Goal: Task Accomplishment & Management: Complete application form

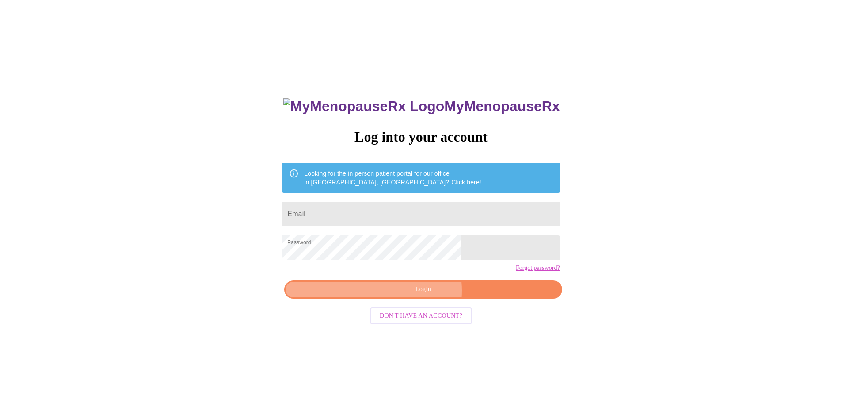
click at [415, 295] on span "Login" at bounding box center [422, 289] width 257 height 11
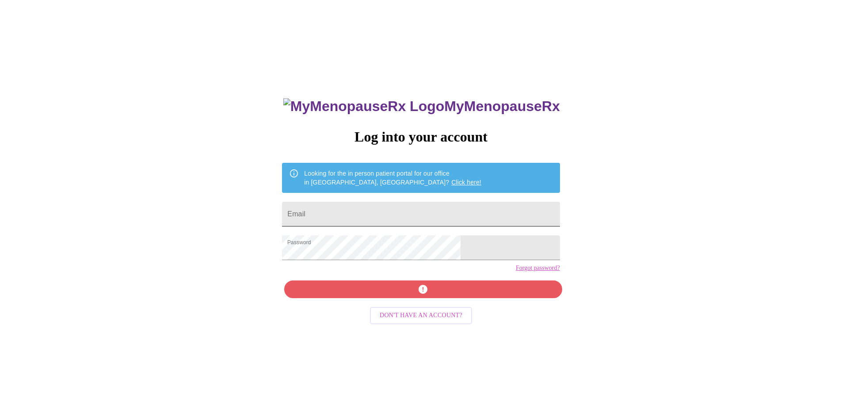
click at [360, 211] on input "Email" at bounding box center [421, 214] width 278 height 25
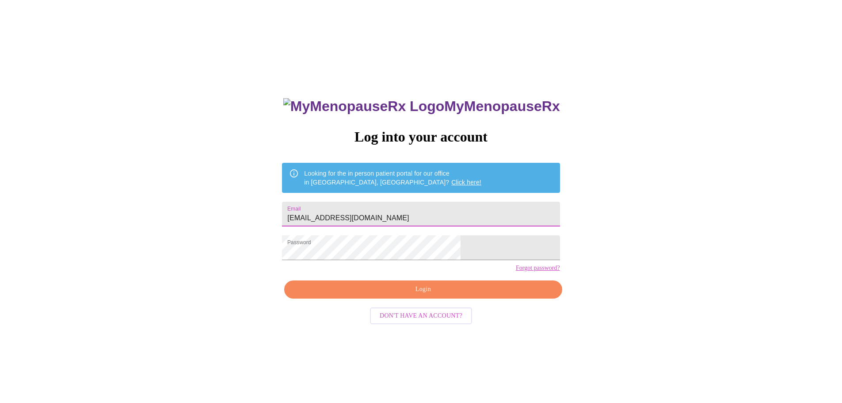
type input "[EMAIL_ADDRESS][DOMAIN_NAME]"
click at [408, 298] on button "Login" at bounding box center [423, 289] width 278 height 18
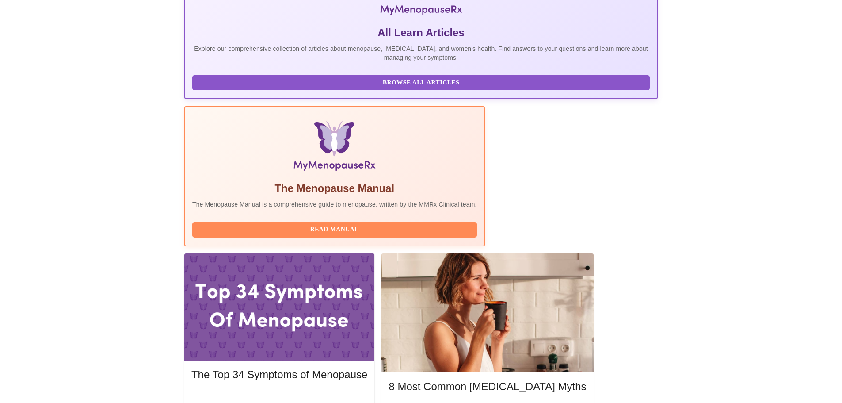
scroll to position [221, 0]
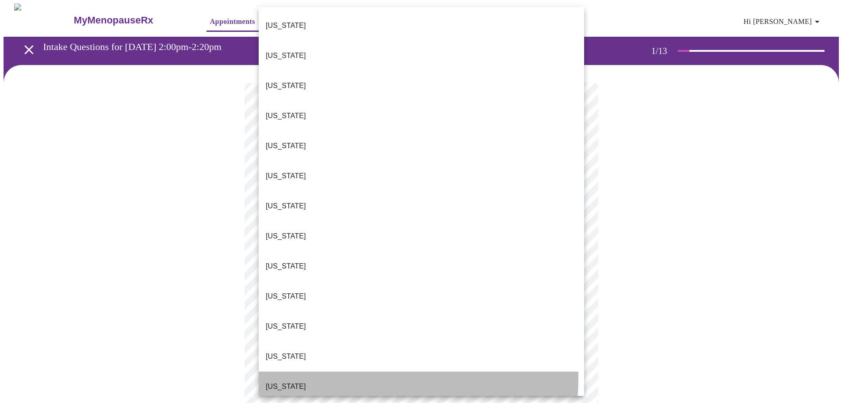
click at [325, 371] on li "[US_STATE]" at bounding box center [421, 386] width 325 height 30
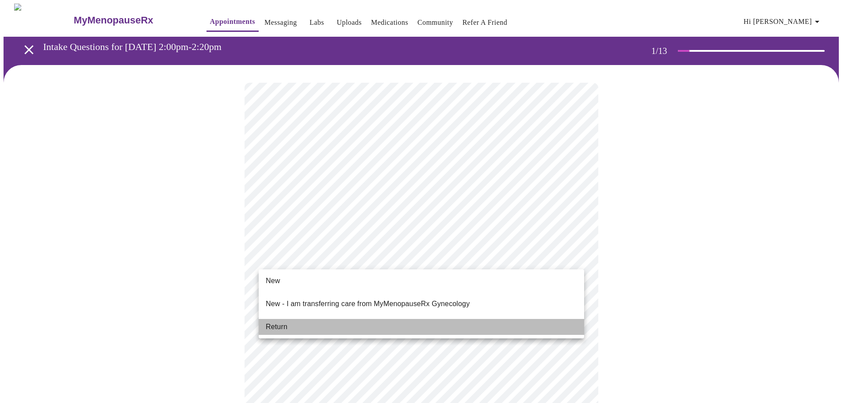
click at [300, 320] on li "Return" at bounding box center [421, 327] width 325 height 16
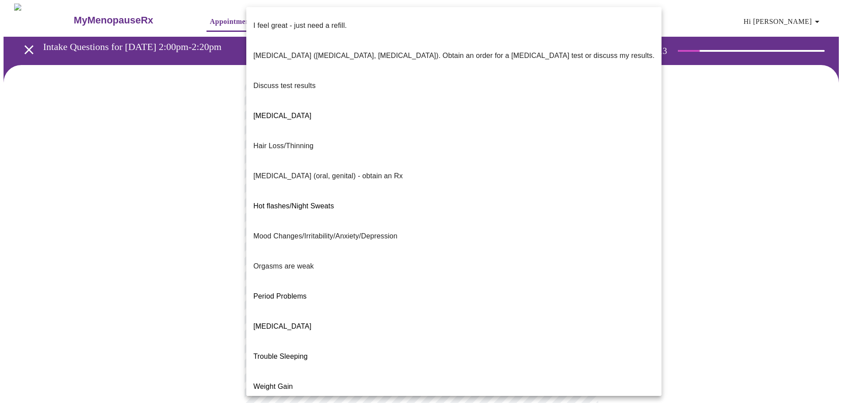
click at [574, 189] on body "MyMenopauseRx Appointments Messaging Labs Uploads Medications Community Refer a…" at bounding box center [425, 310] width 842 height 613
click at [345, 231] on p "Mood Changes/Irritability/Anxiety/Depression" at bounding box center [325, 236] width 144 height 11
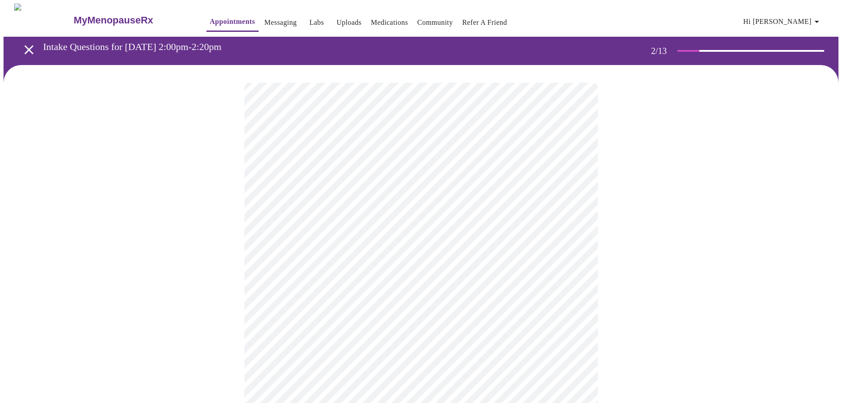
click at [575, 258] on body "MyMenopauseRx Appointments Messaging Labs Uploads Medications Community Refer a…" at bounding box center [421, 308] width 835 height 608
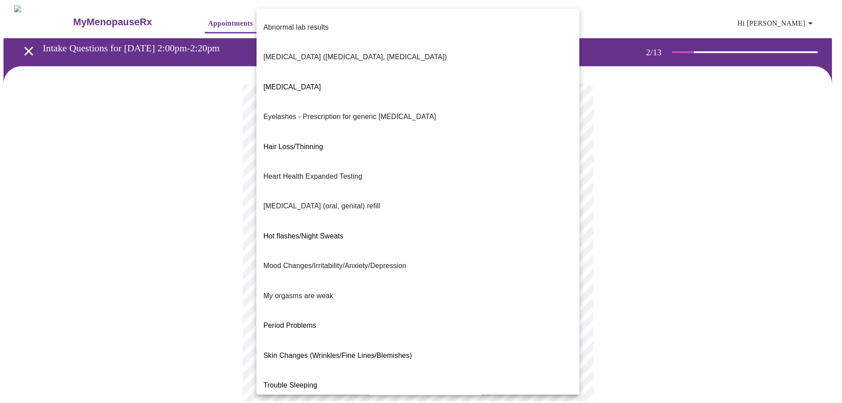
scroll to position [9, 0]
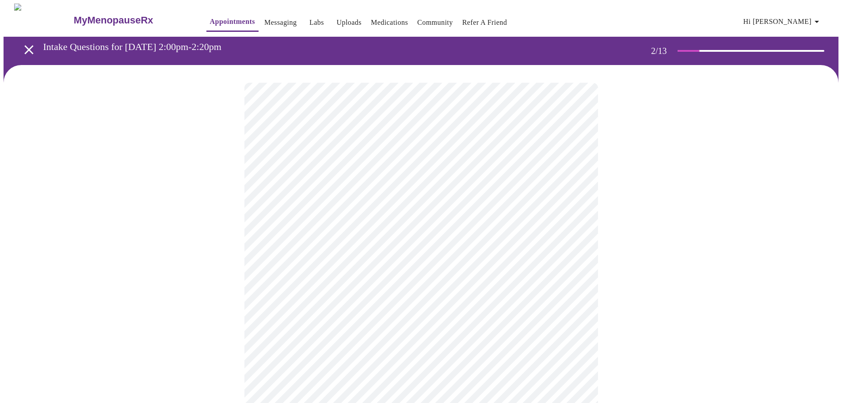
scroll to position [88, 0]
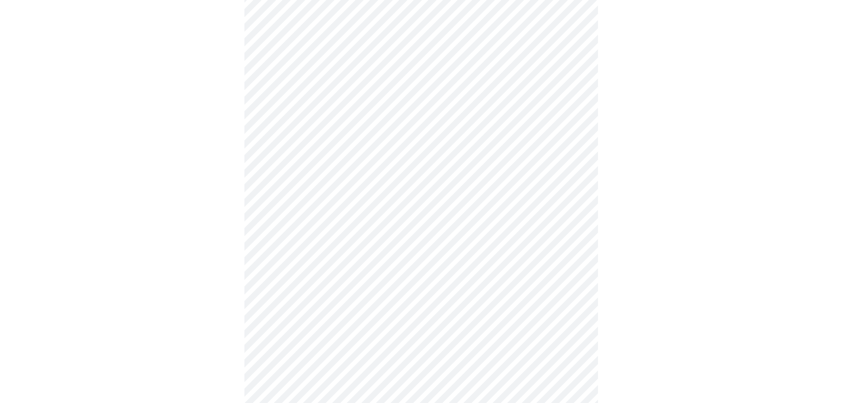
click at [577, 258] on body "MyMenopauseRx Appointments Messaging Labs Uploads Medications Community Refer a…" at bounding box center [421, 216] width 835 height 603
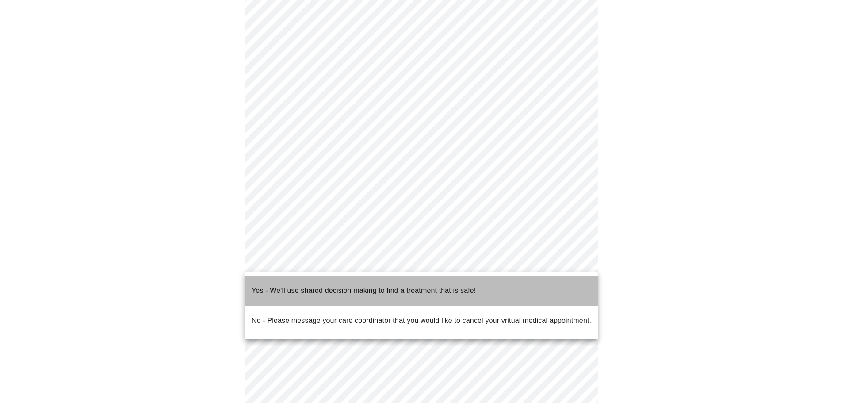
click at [451, 286] on p "Yes - We'll use shared decision making to find a treatment that is safe!" at bounding box center [364, 290] width 224 height 11
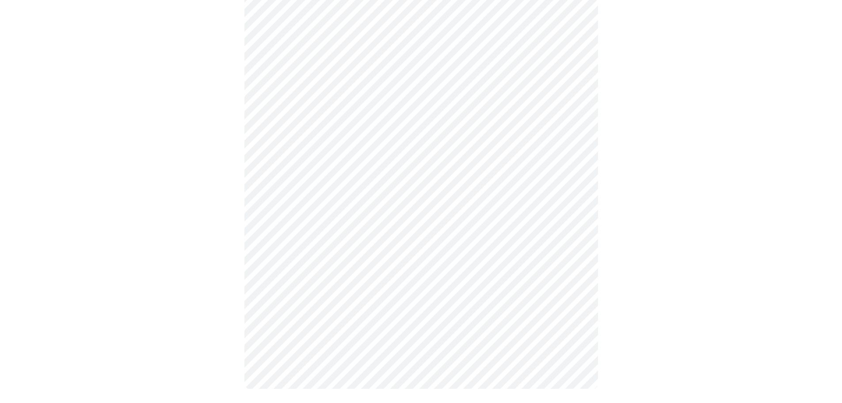
scroll to position [0, 0]
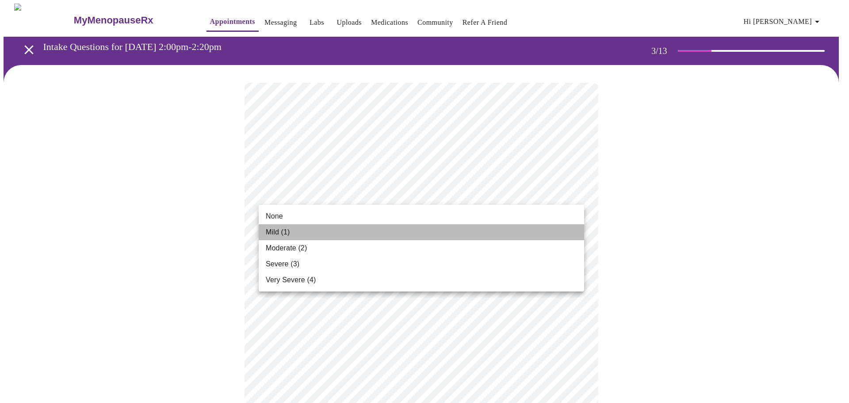
click at [282, 233] on span "Mild (1)" at bounding box center [278, 232] width 24 height 11
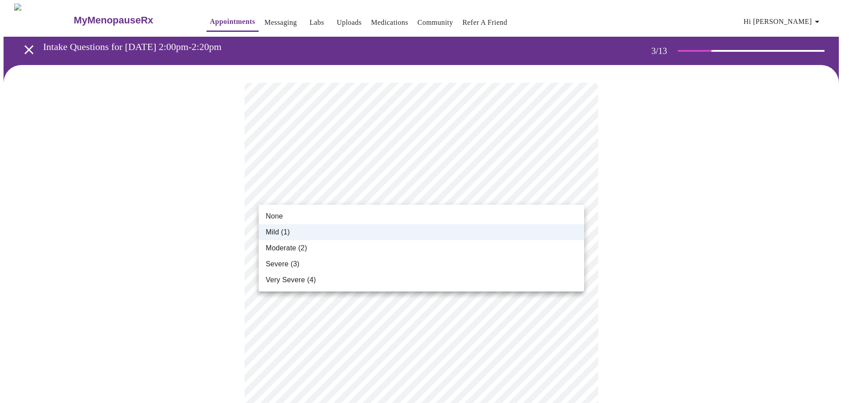
click at [574, 192] on div at bounding box center [424, 201] width 849 height 403
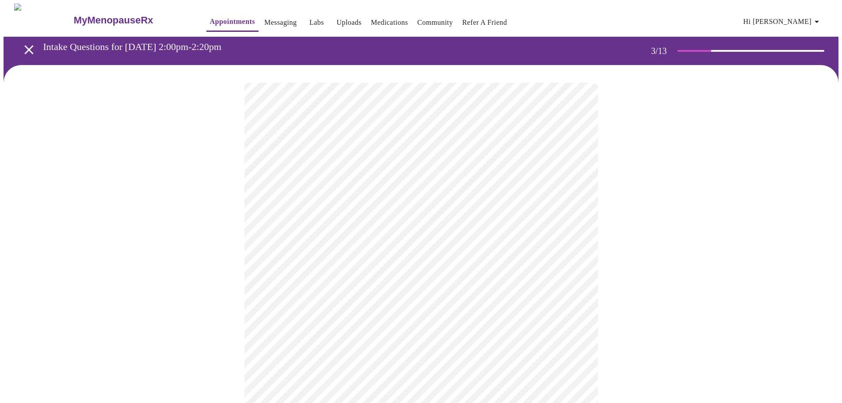
scroll to position [44, 0]
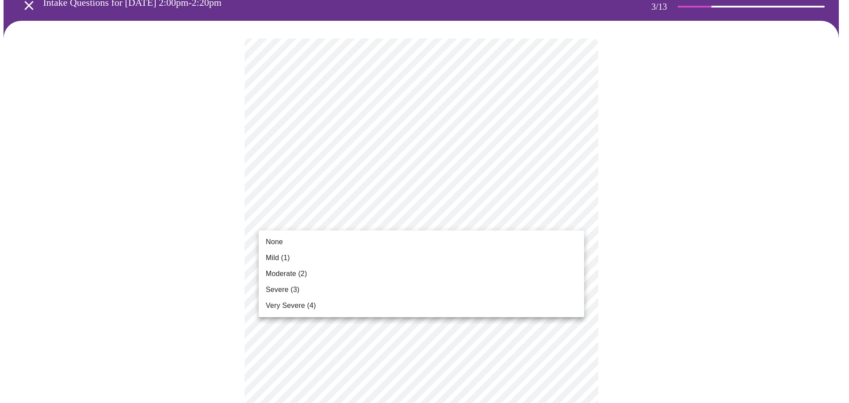
click at [355, 240] on li "None" at bounding box center [421, 242] width 325 height 16
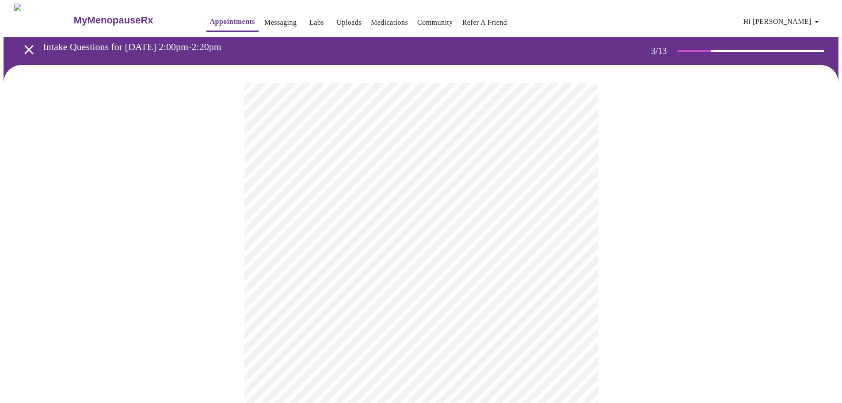
scroll to position [133, 0]
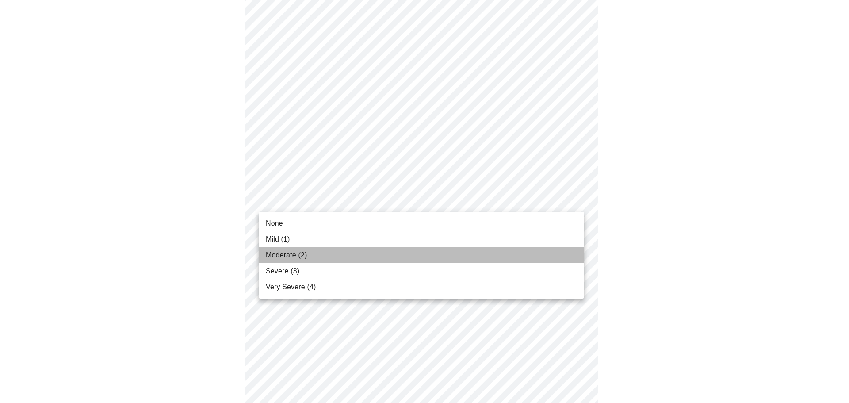
click at [290, 250] on span "Moderate (2)" at bounding box center [286, 255] width 41 height 11
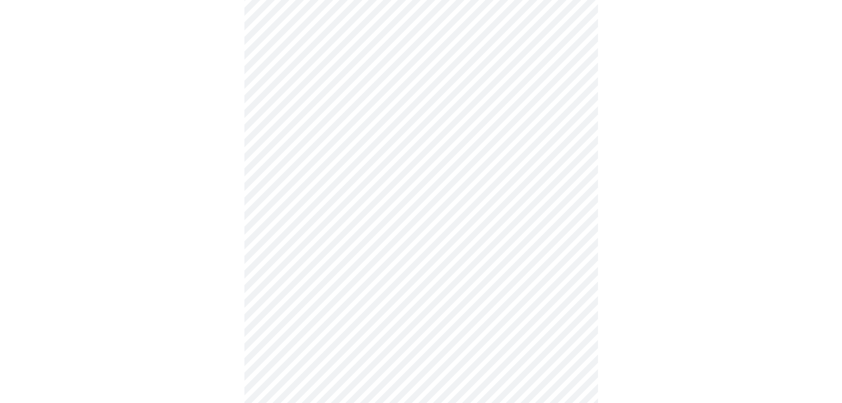
scroll to position [265, 0]
click at [572, 137] on body "MyMenopauseRx Appointments Messaging Labs Uploads Medications Community Refer a…" at bounding box center [425, 307] width 842 height 1139
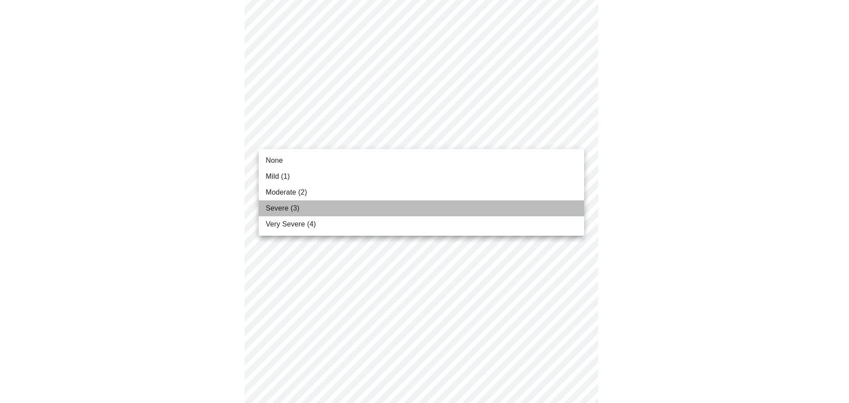
click at [299, 202] on li "Severe (3)" at bounding box center [421, 208] width 325 height 16
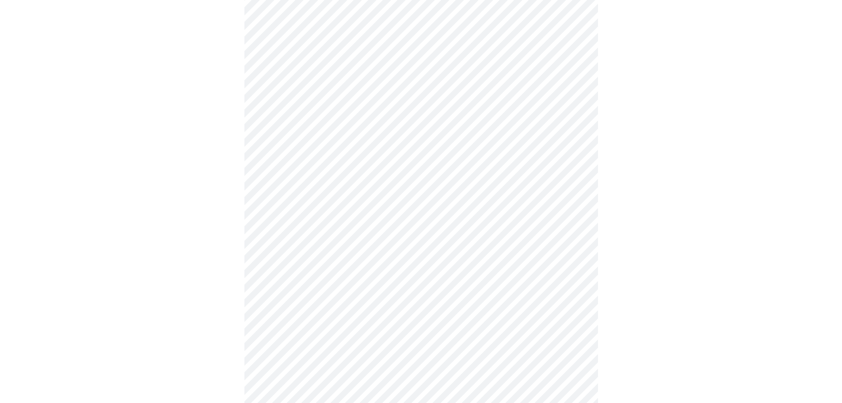
scroll to position [354, 0]
click at [472, 111] on body "MyMenopauseRx Appointments Messaging Labs Uploads Medications Community Refer a…" at bounding box center [425, 213] width 842 height 1126
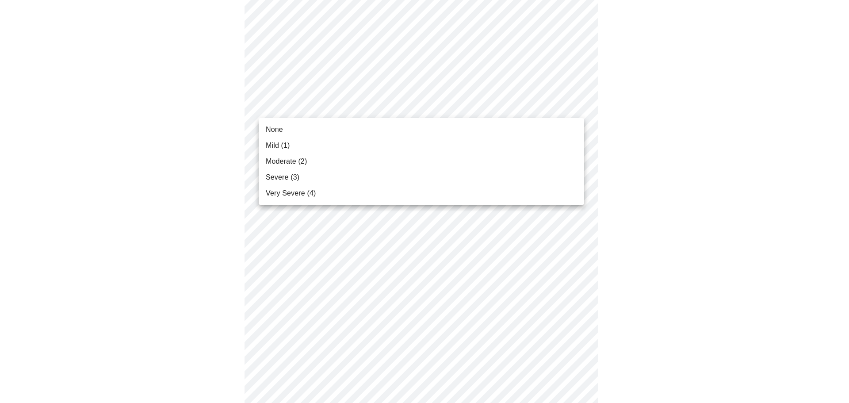
click at [298, 176] on span "Severe (3)" at bounding box center [283, 177] width 34 height 11
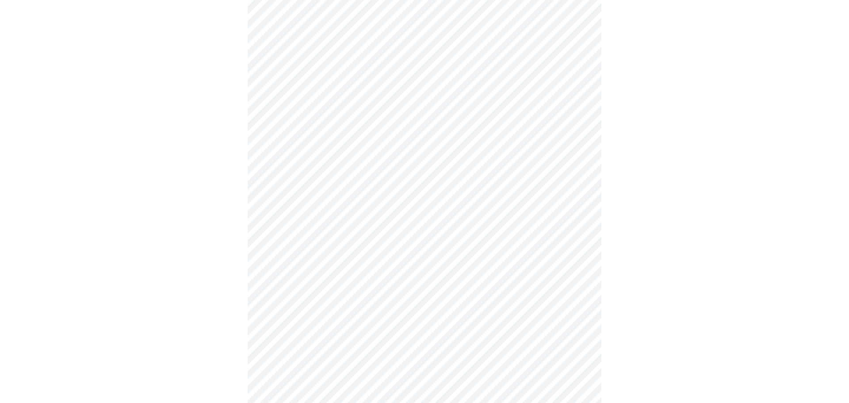
click at [444, 159] on body "MyMenopauseRx Appointments Messaging Labs Uploads Medications Community Refer a…" at bounding box center [425, 207] width 842 height 1114
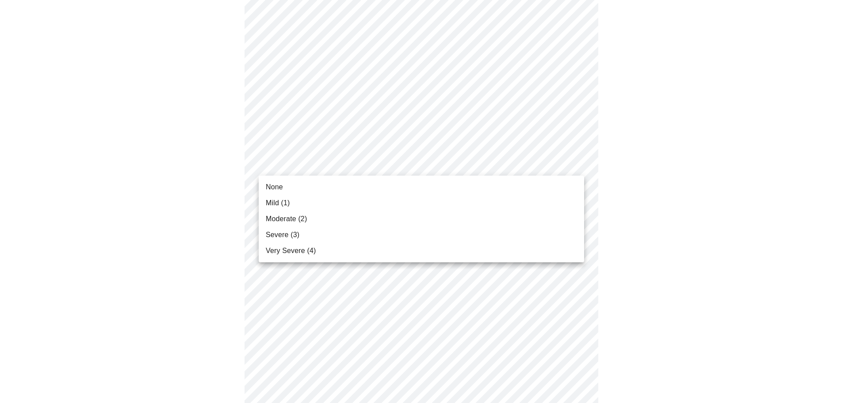
click at [305, 232] on li "Severe (3)" at bounding box center [421, 235] width 325 height 16
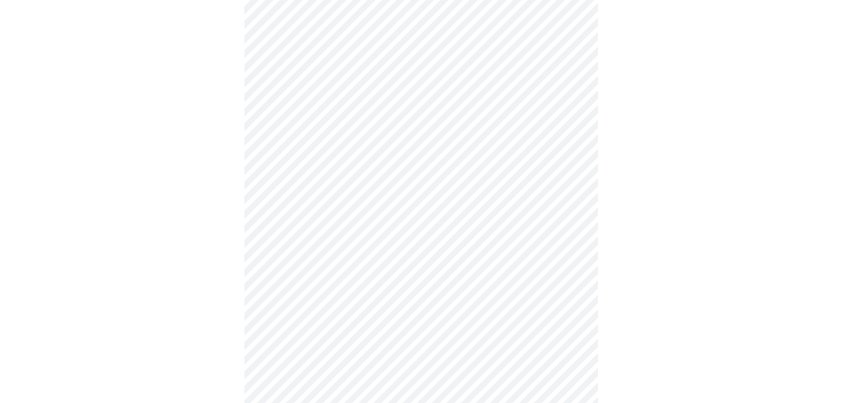
click at [434, 228] on body "MyMenopauseRx Appointments Messaging Labs Uploads Medications Community Refer a…" at bounding box center [421, 201] width 835 height 1102
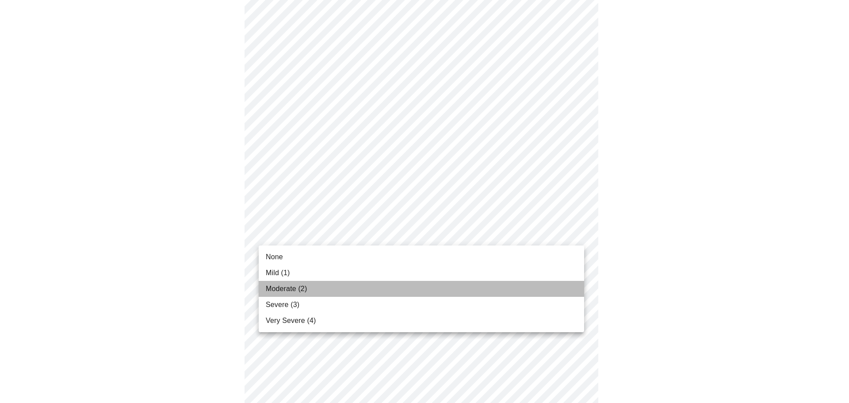
click at [301, 289] on span "Moderate (2)" at bounding box center [286, 288] width 41 height 11
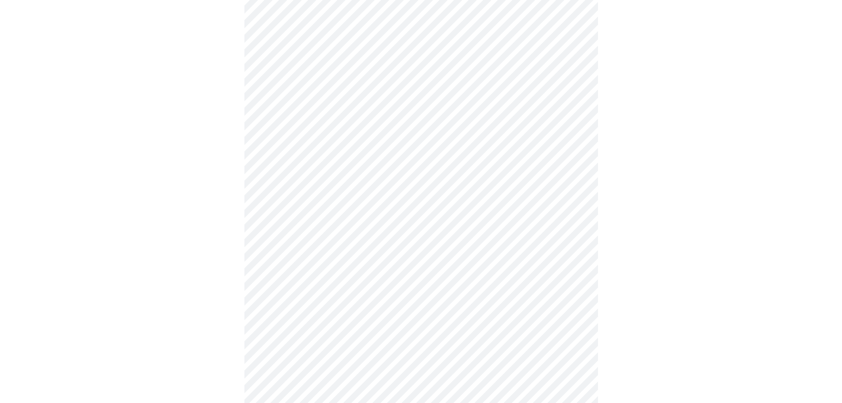
scroll to position [486, 0]
click at [424, 173] on body "MyMenopauseRx Appointments Messaging Labs Uploads Medications Community Refer a…" at bounding box center [421, 61] width 835 height 1089
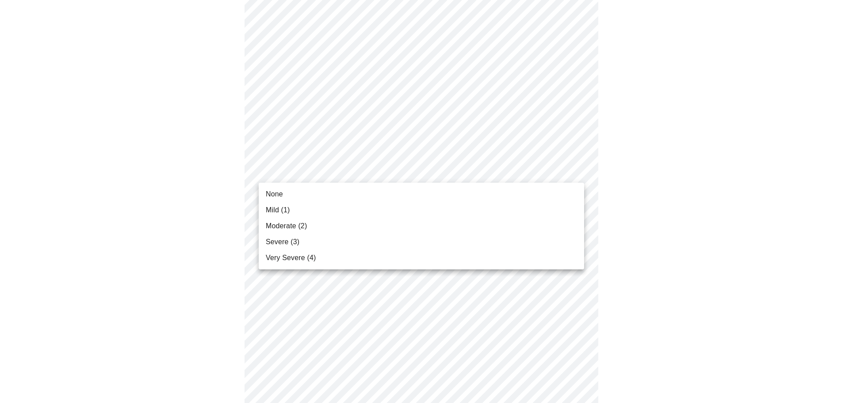
click at [331, 190] on li "None" at bounding box center [421, 194] width 325 height 16
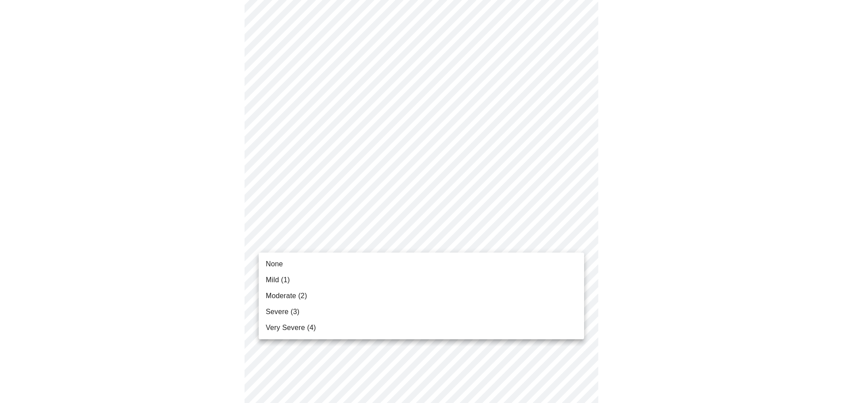
click at [382, 242] on body "MyMenopauseRx Appointments Messaging Labs Uploads Medications Community Refer a…" at bounding box center [425, 55] width 842 height 1077
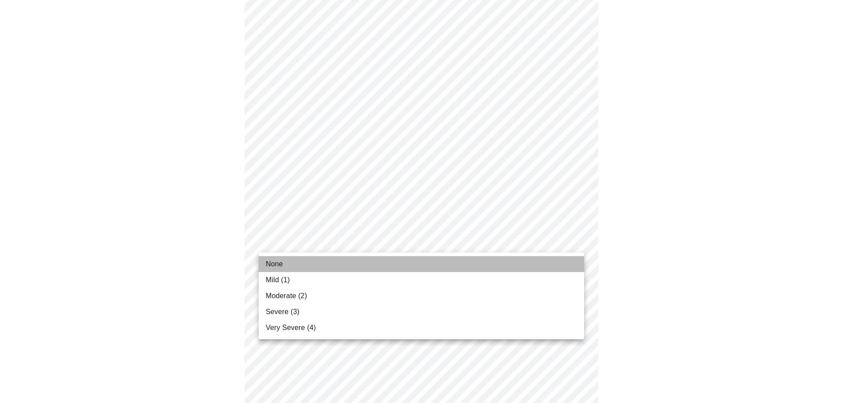
click at [320, 266] on li "None" at bounding box center [421, 264] width 325 height 16
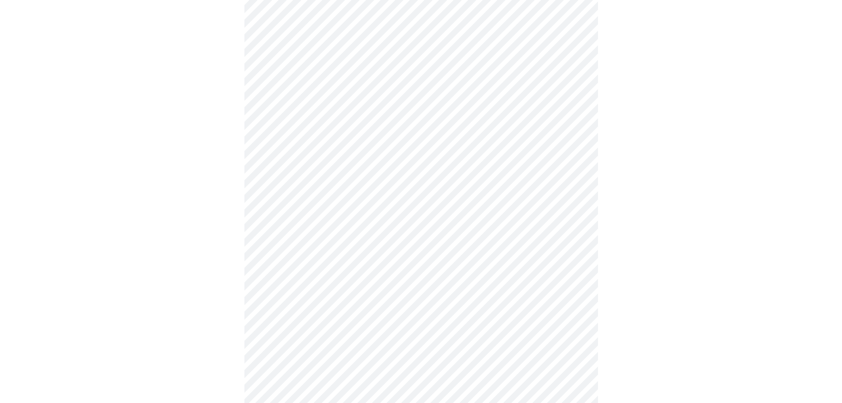
scroll to position [530, 0]
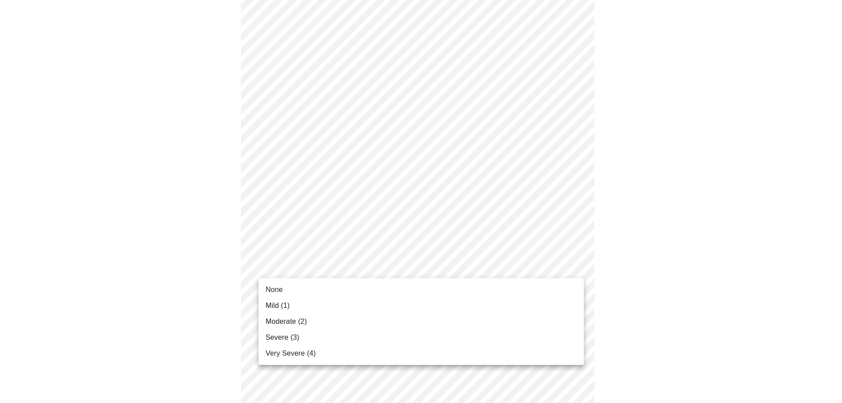
click at [370, 265] on body "MyMenopauseRx Appointments Messaging Labs Uploads Medications Community Refer a…" at bounding box center [421, 5] width 835 height 1064
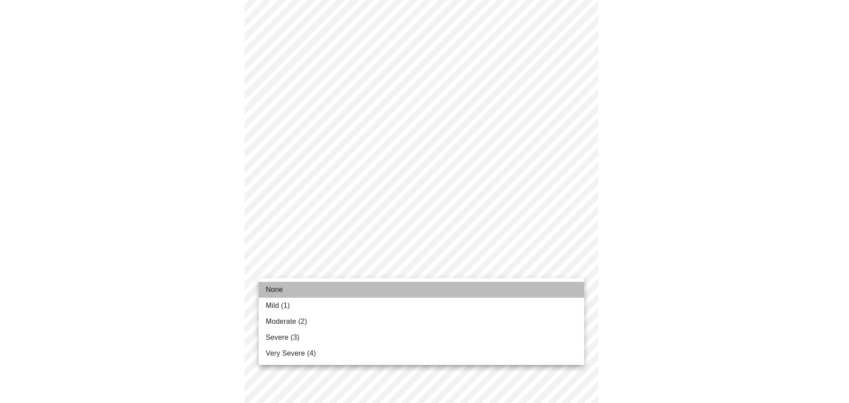
click at [309, 290] on li "None" at bounding box center [421, 290] width 325 height 16
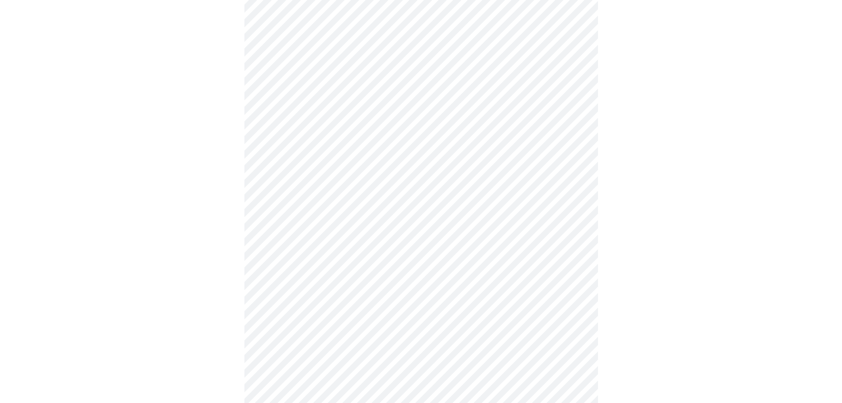
scroll to position [575, 0]
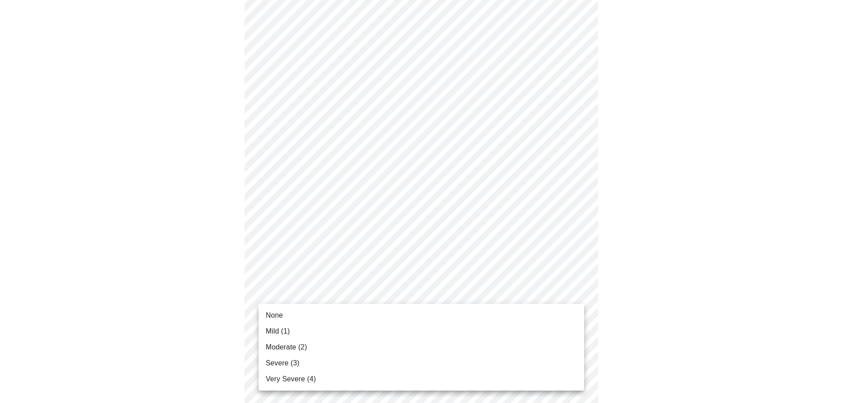
click at [300, 316] on li "None" at bounding box center [421, 315] width 325 height 16
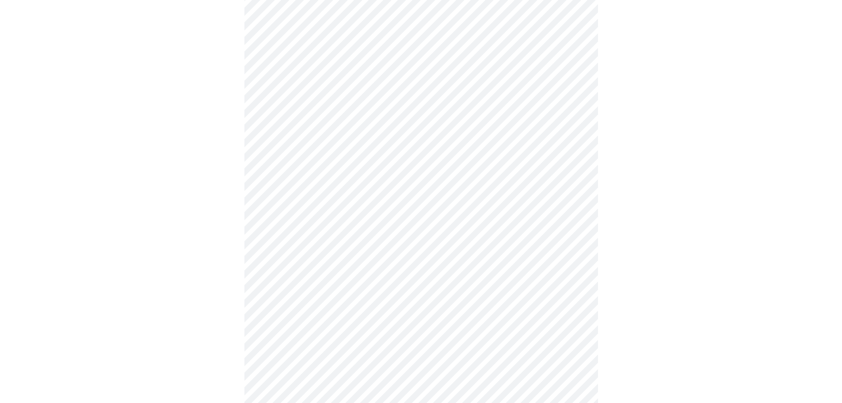
scroll to position [309, 0]
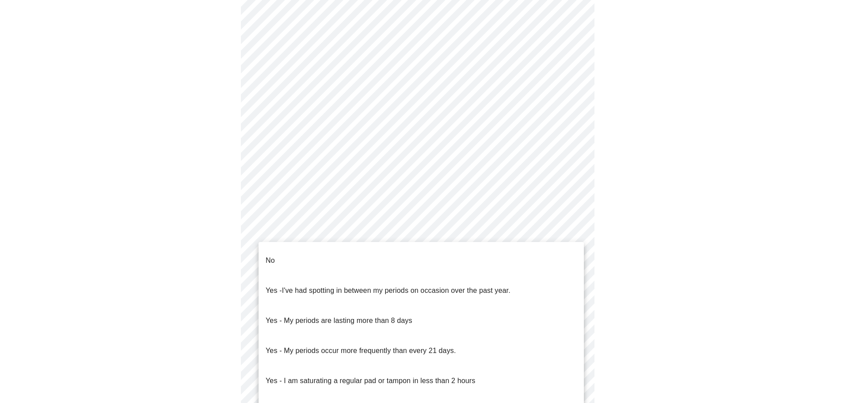
click at [568, 236] on body "MyMenopauseRx Appointments Messaging Labs Uploads Medications Community Refer a…" at bounding box center [421, 130] width 835 height 873
click at [363, 255] on li "No" at bounding box center [421, 260] width 325 height 30
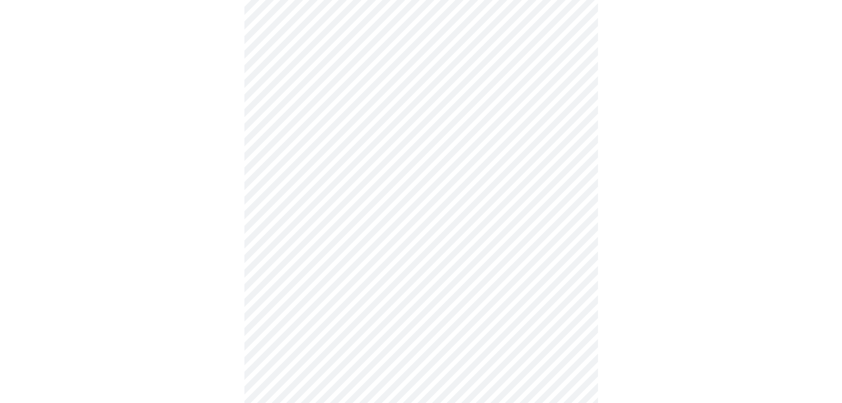
scroll to position [354, 0]
click at [565, 255] on body "MyMenopauseRx Appointments Messaging Labs Uploads Medications Community Refer a…" at bounding box center [421, 83] width 835 height 867
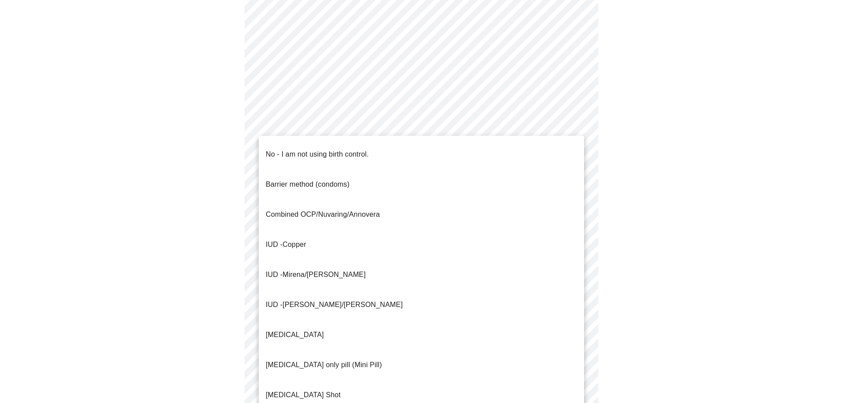
click at [366, 150] on p "No - I am not using birth control." at bounding box center [317, 154] width 103 height 11
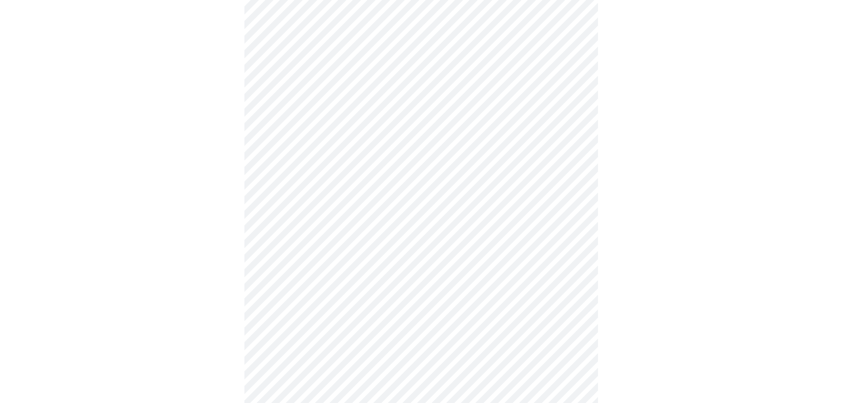
scroll to position [442, 0]
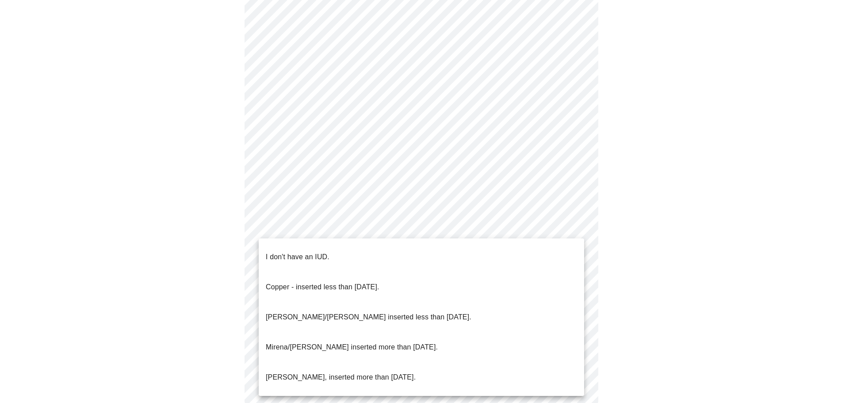
click at [522, 257] on li "I don't have an IUD." at bounding box center [421, 257] width 325 height 30
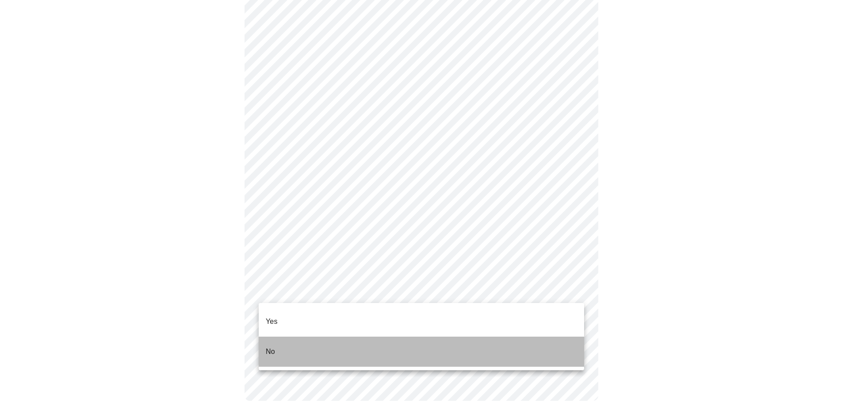
click at [442, 336] on li "No" at bounding box center [421, 351] width 325 height 30
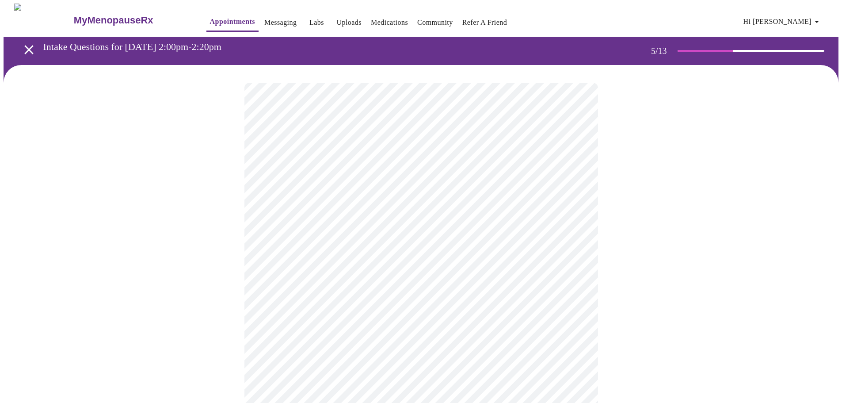
scroll to position [44, 0]
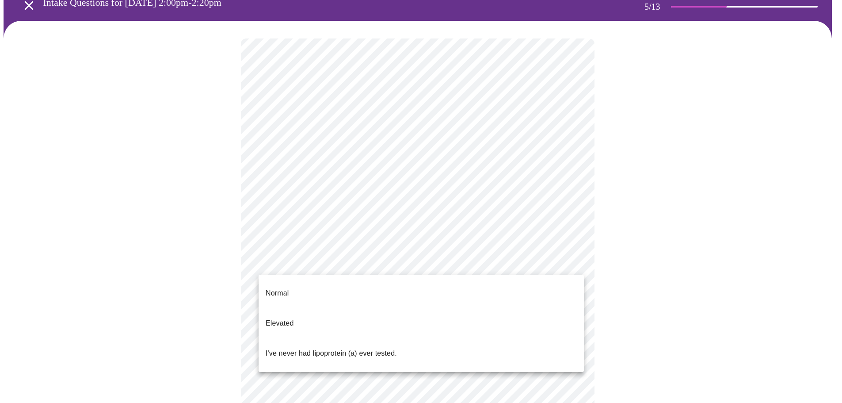
click at [577, 265] on body "MyMenopauseRx Appointments Messaging Labs Uploads Medications Community Refer a…" at bounding box center [421, 285] width 835 height 653
click at [484, 280] on li "Normal" at bounding box center [421, 293] width 325 height 30
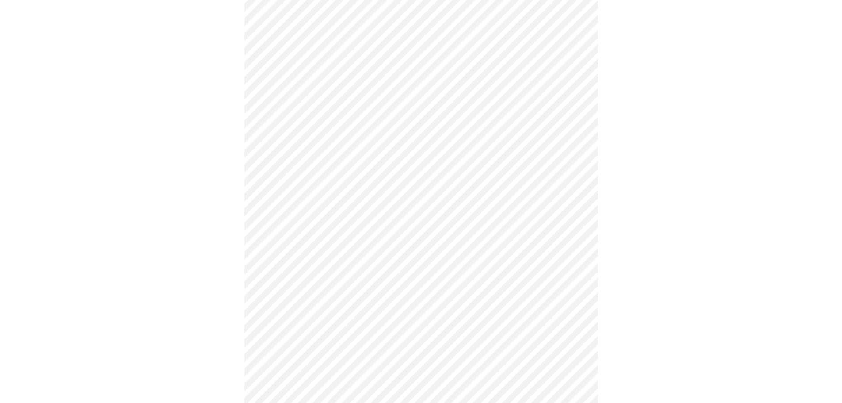
scroll to position [2210, 0]
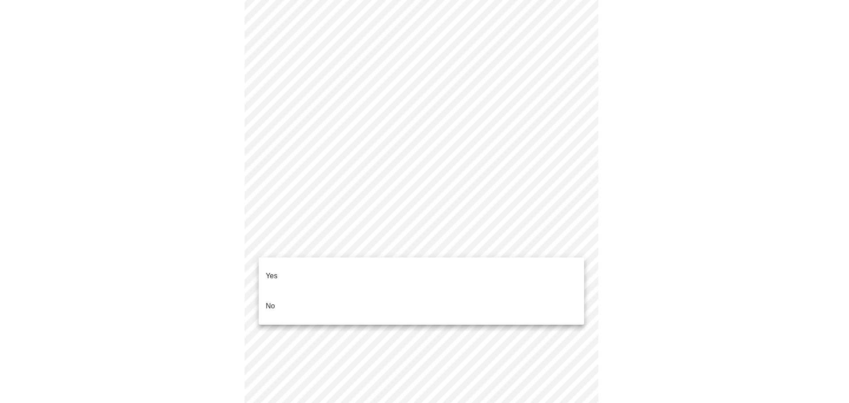
click at [304, 291] on li "No" at bounding box center [421, 306] width 325 height 30
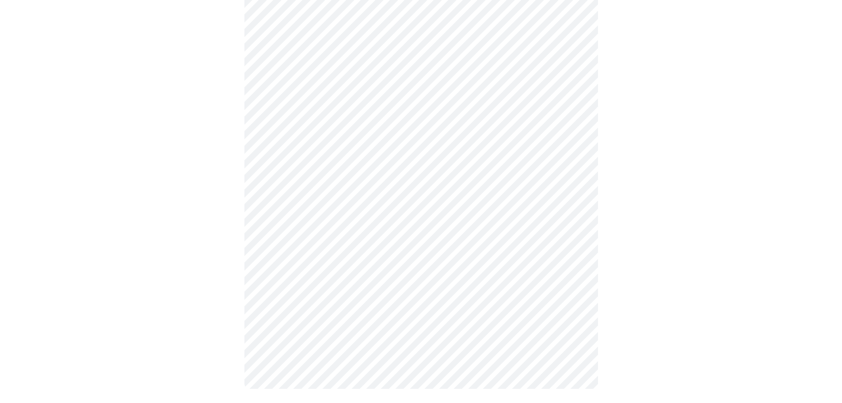
scroll to position [0, 0]
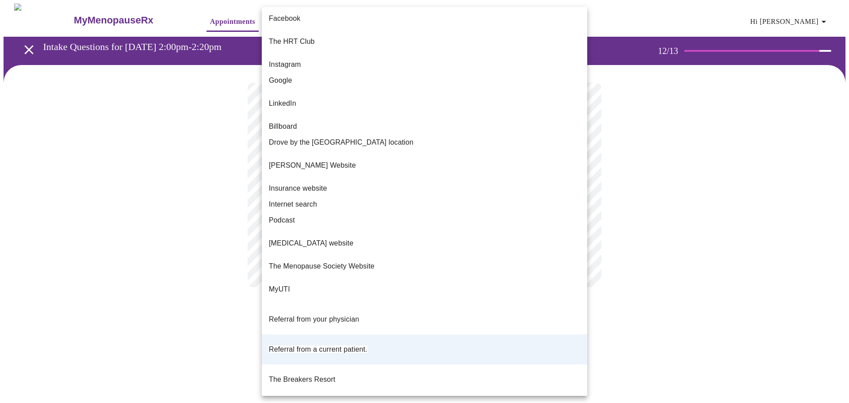
click at [573, 183] on body "MyMenopauseRx Appointments Messaging Labs Uploads Medications Community Refer a…" at bounding box center [425, 154] width 842 height 301
click at [662, 240] on div at bounding box center [424, 201] width 849 height 403
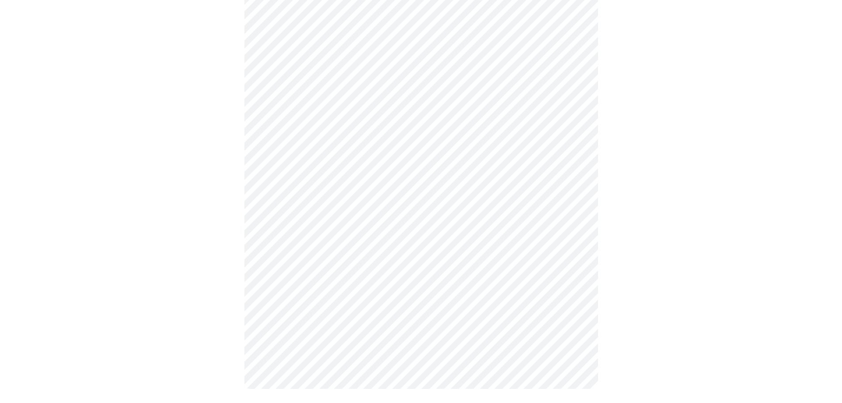
scroll to position [201, 0]
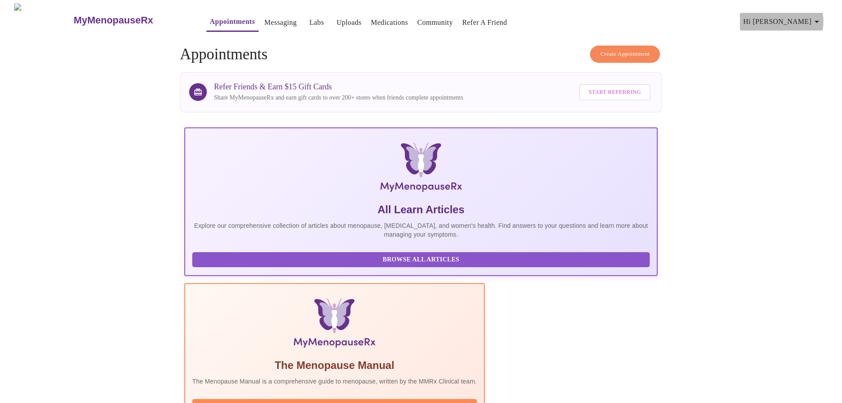
click at [814, 18] on span "Hi [PERSON_NAME]" at bounding box center [782, 21] width 79 height 12
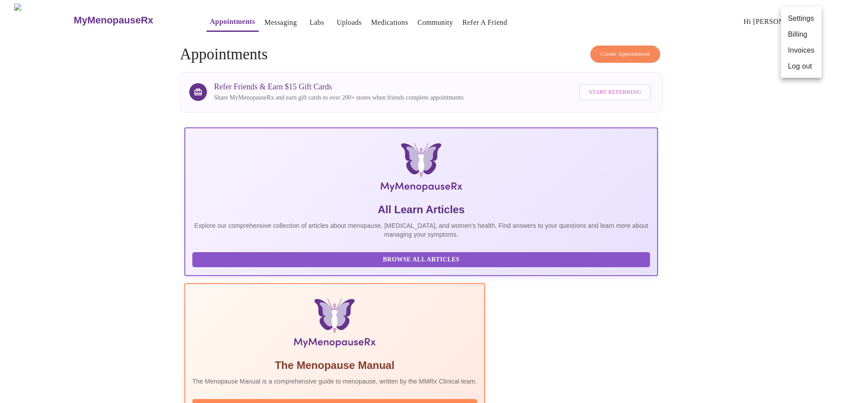
click at [795, 67] on li "Log out" at bounding box center [801, 66] width 41 height 16
